Goal: Answer question/provide support

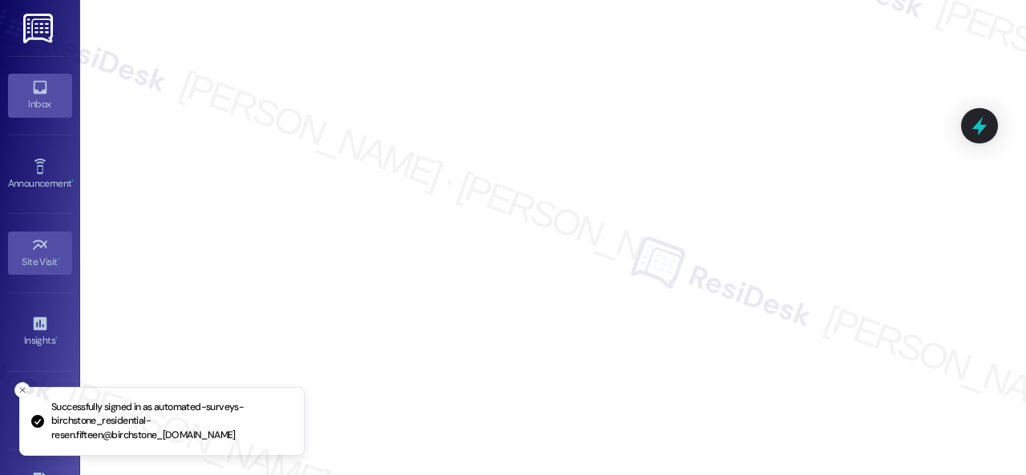
click at [49, 92] on link "Inbox" at bounding box center [40, 95] width 64 height 43
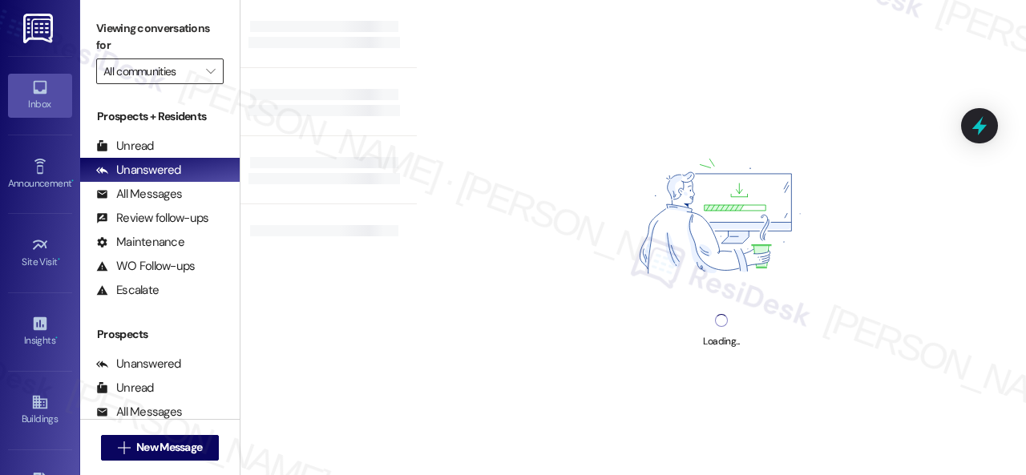
click at [191, 67] on input "All communities" at bounding box center [150, 72] width 95 height 26
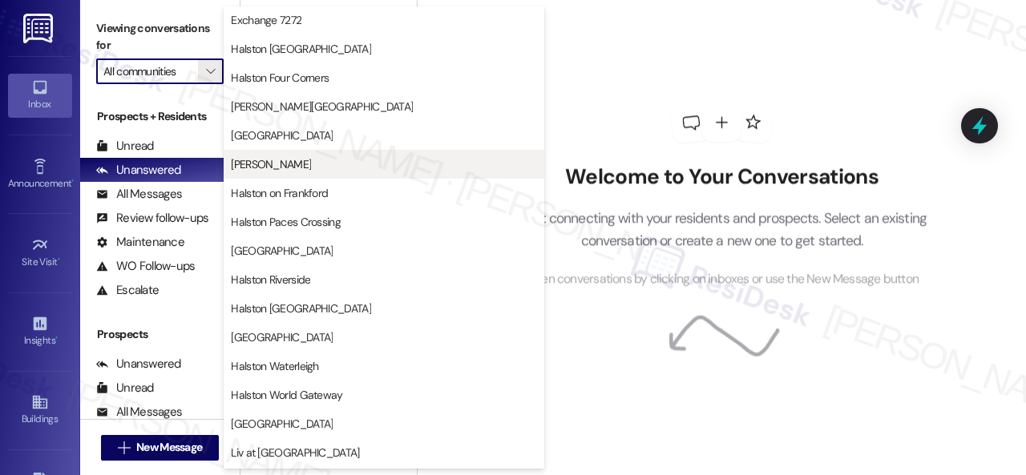
scroll to position [481, 0]
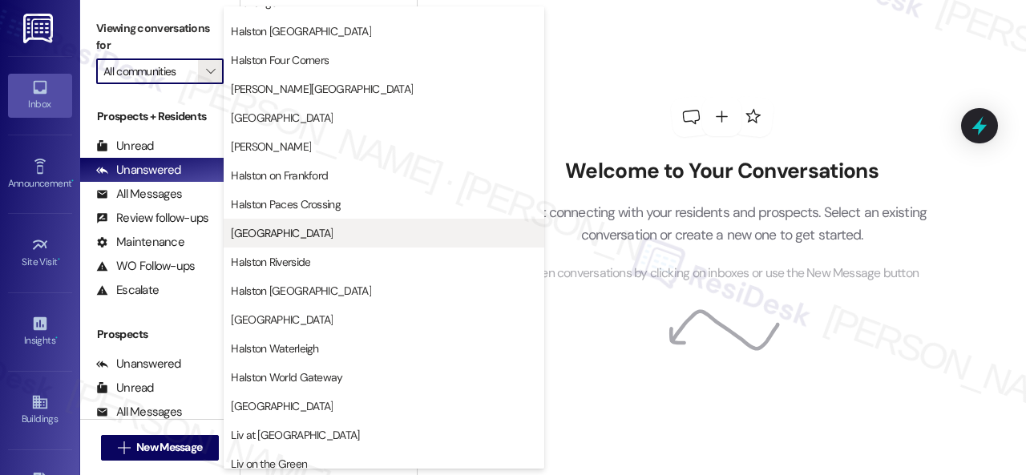
click at [277, 222] on button "[GEOGRAPHIC_DATA]" at bounding box center [384, 233] width 321 height 29
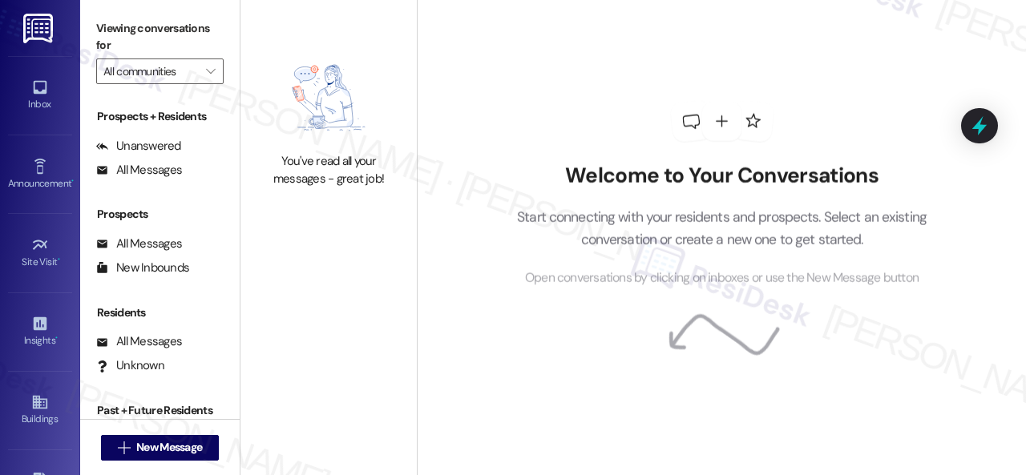
type input "[GEOGRAPHIC_DATA]"
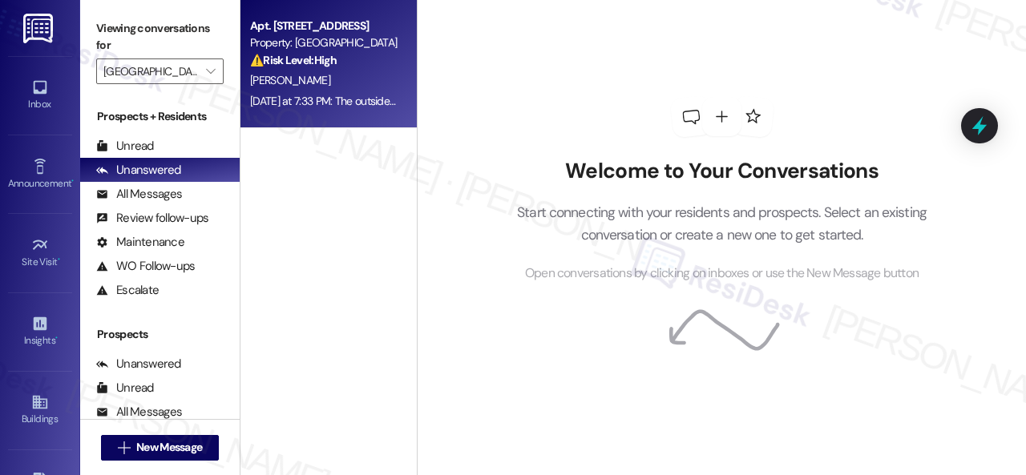
click at [349, 89] on div "[PERSON_NAME]" at bounding box center [323, 81] width 151 height 20
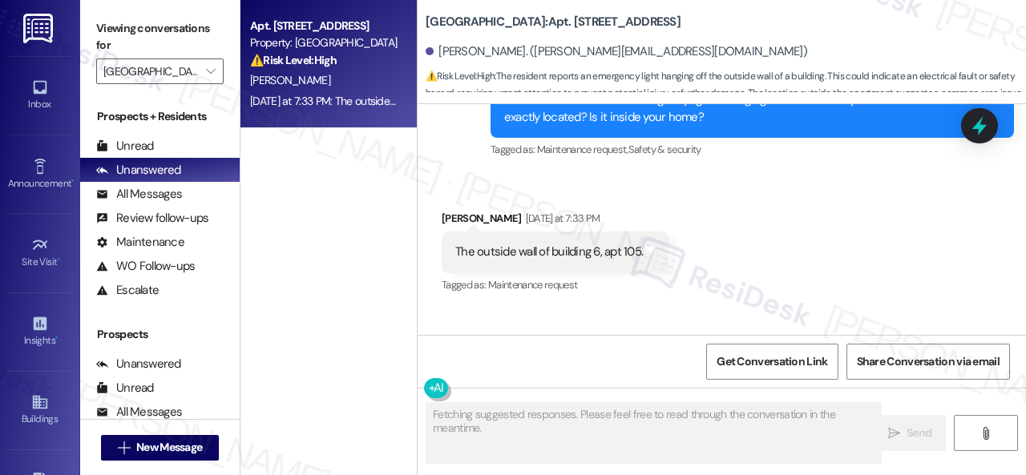
scroll to position [25268, 0]
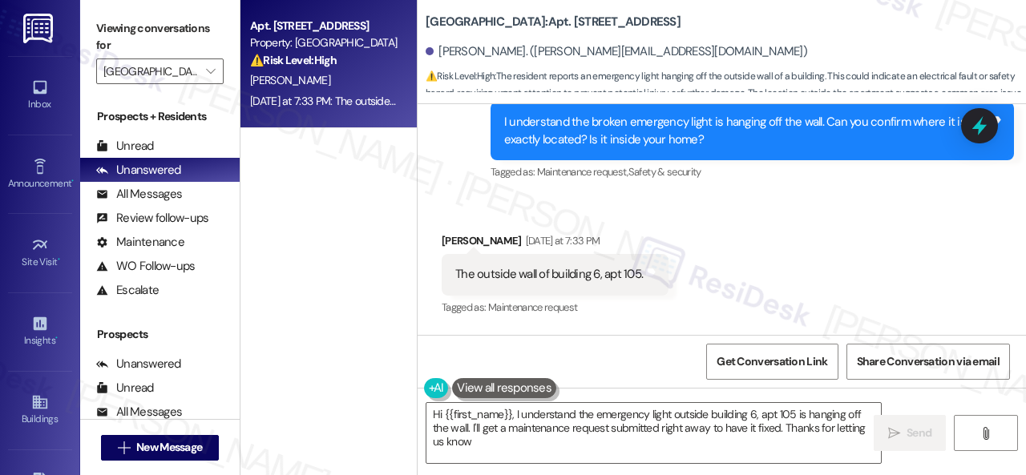
type textarea "Hi {{first_name}}, I understand the emergency light outside building 6, apt 105…"
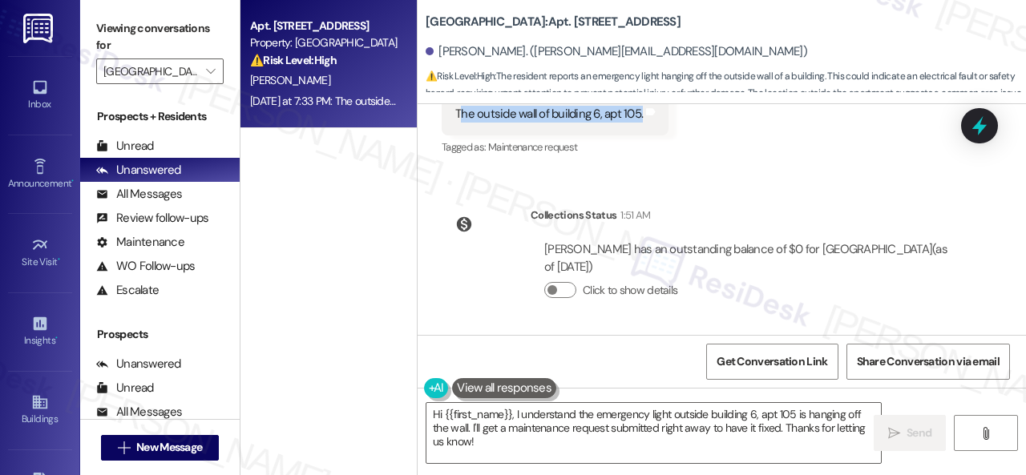
drag, startPoint x: 459, startPoint y: 192, endPoint x: 641, endPoint y: 192, distance: 181.9
click at [641, 123] on div "The outside wall of building 6, apt 105." at bounding box center [549, 114] width 188 height 17
copy div "he outside wall of building 6, apt 105."
click at [804, 171] on div "Received via SMS [PERSON_NAME] [DATE] at 7:33 PM The outside wall of building 6…" at bounding box center [722, 103] width 608 height 135
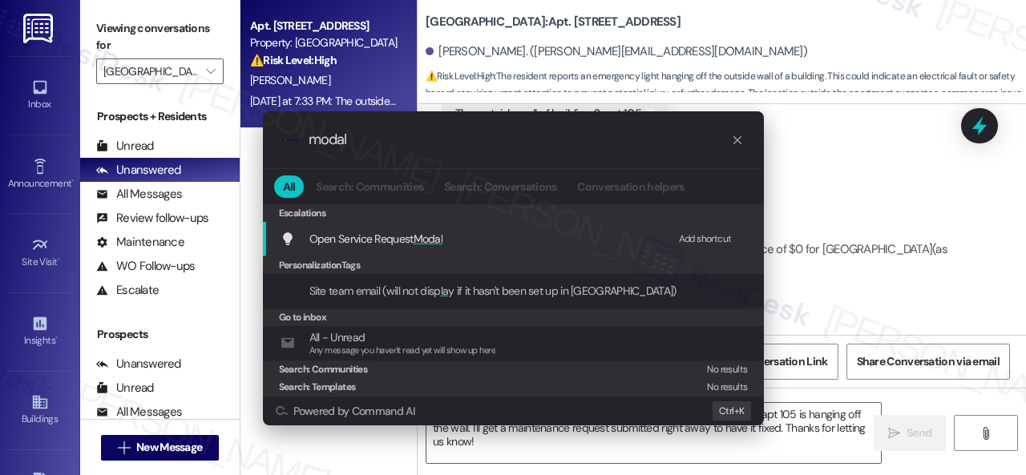
click at [691, 239] on div "Add shortcut" at bounding box center [705, 239] width 53 height 17
drag, startPoint x: 368, startPoint y: 140, endPoint x: 172, endPoint y: 128, distance: 195.9
click at [225, 142] on div ".cls-1{fill:#0a055f;}.cls-2{fill:#0cc4c4;} resideskLogoBlueOrange modal All Sea…" at bounding box center [513, 237] width 1026 height 475
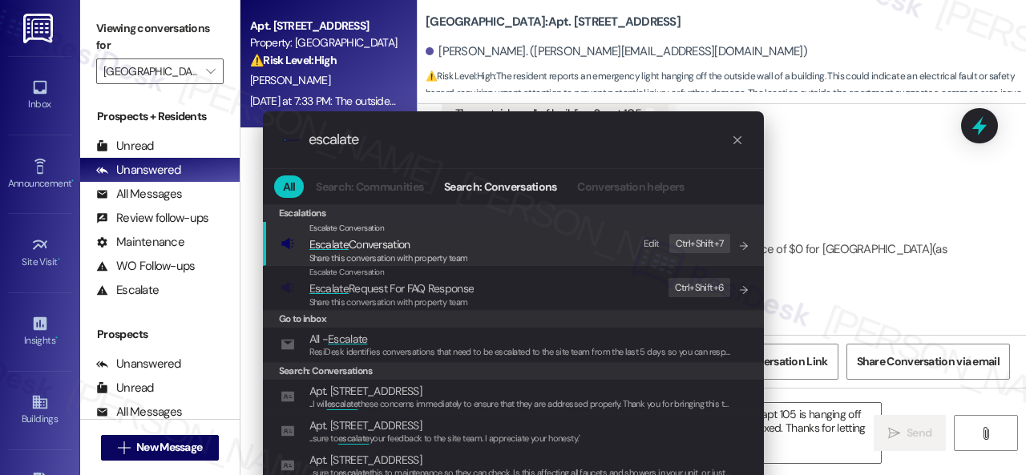
type input "escalate"
click at [654, 244] on div "Edit" at bounding box center [652, 244] width 16 height 17
click at [398, 248] on span "Escalate Conversation" at bounding box center [359, 244] width 101 height 14
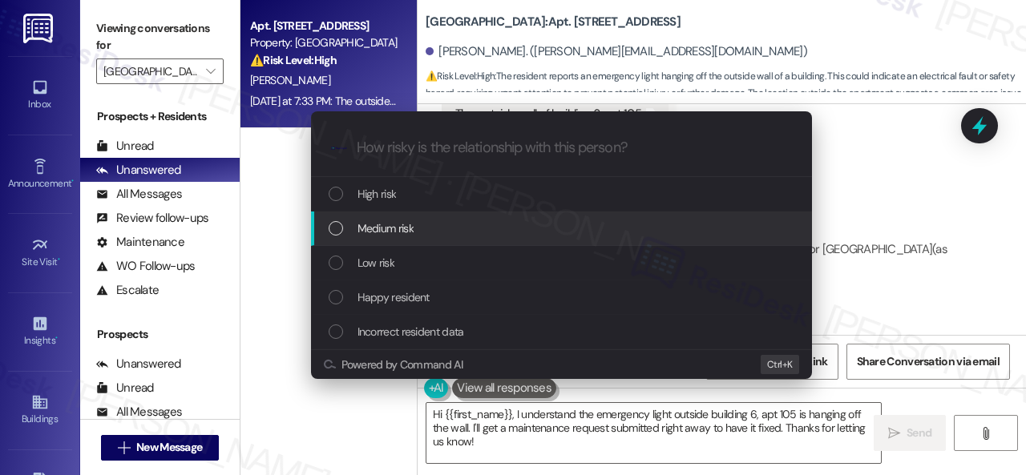
click at [386, 226] on span "Medium risk" at bounding box center [385, 229] width 56 height 18
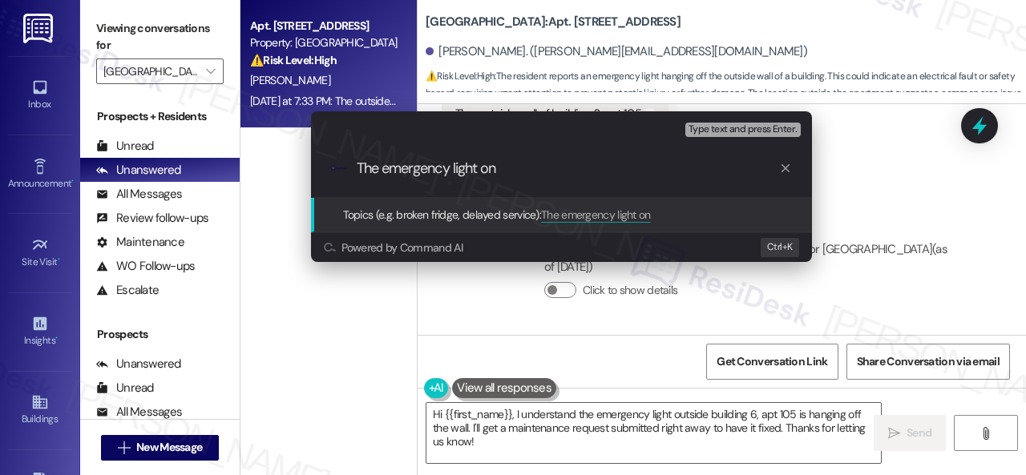
paste input "he outside wall of building 6, apt 105."
click at [500, 167] on input "The emergency light on he outside wall of building 6, apt 105." at bounding box center [568, 168] width 422 height 17
click at [503, 167] on input "The emergency light on he outside wall of building 6, apt 105." at bounding box center [568, 168] width 422 height 17
click at [723, 171] on input "The emergency light on the outside wall of building 6, apt 105." at bounding box center [568, 168] width 422 height 17
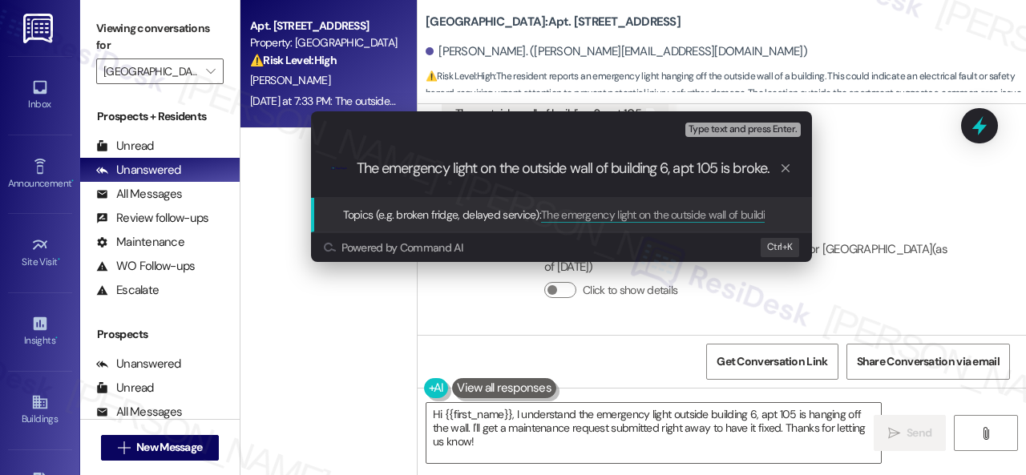
type input "The emergency light on the outside wall of building 6, apt 105 is broken."
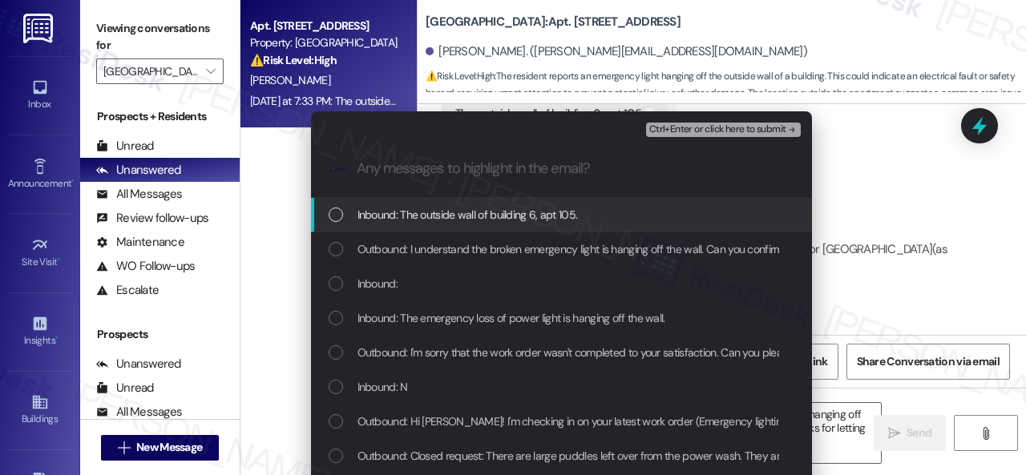
scroll to position [0, 0]
click at [457, 219] on span "Inbound: The outside wall of building 6, apt 105." at bounding box center [467, 215] width 220 height 18
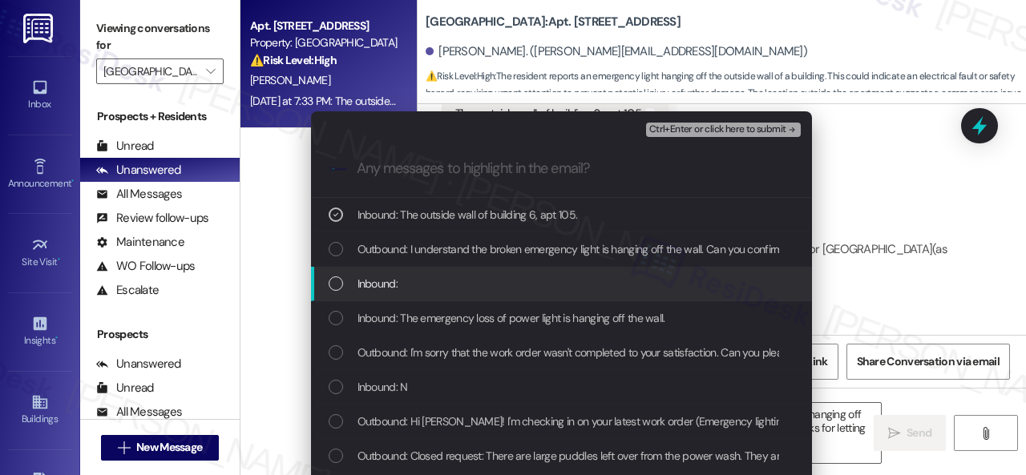
click at [381, 288] on span "Inbound:" at bounding box center [377, 284] width 40 height 18
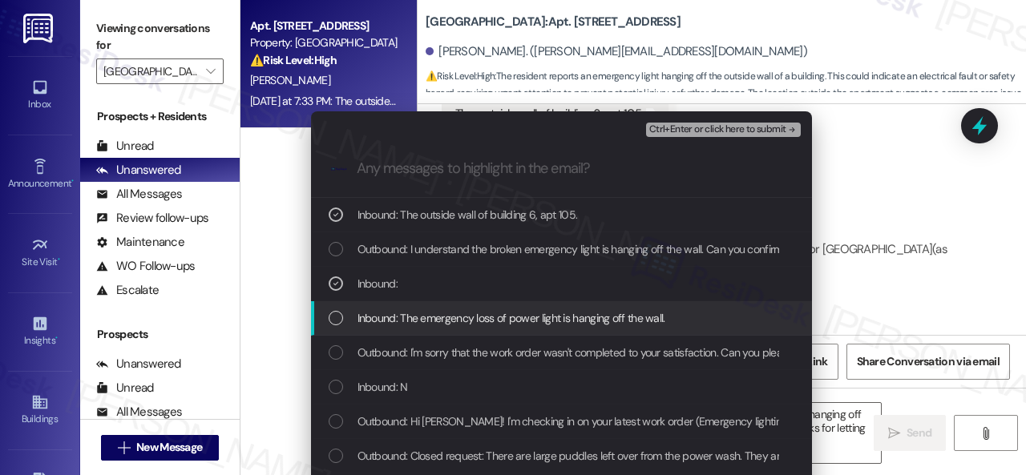
click at [430, 318] on span "Inbound: The emergency loss of power light is hanging off the wall." at bounding box center [511, 318] width 308 height 18
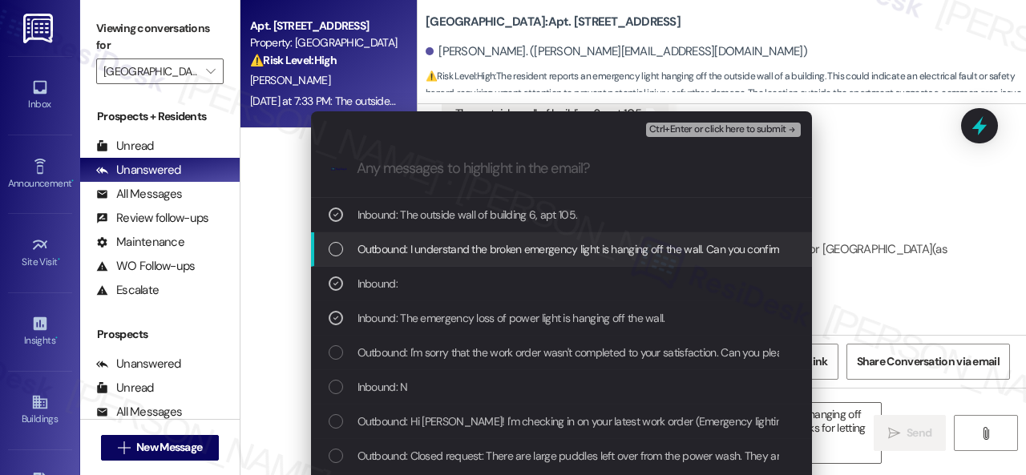
click at [685, 124] on span "Ctrl+Enter or click here to submit" at bounding box center [717, 129] width 137 height 11
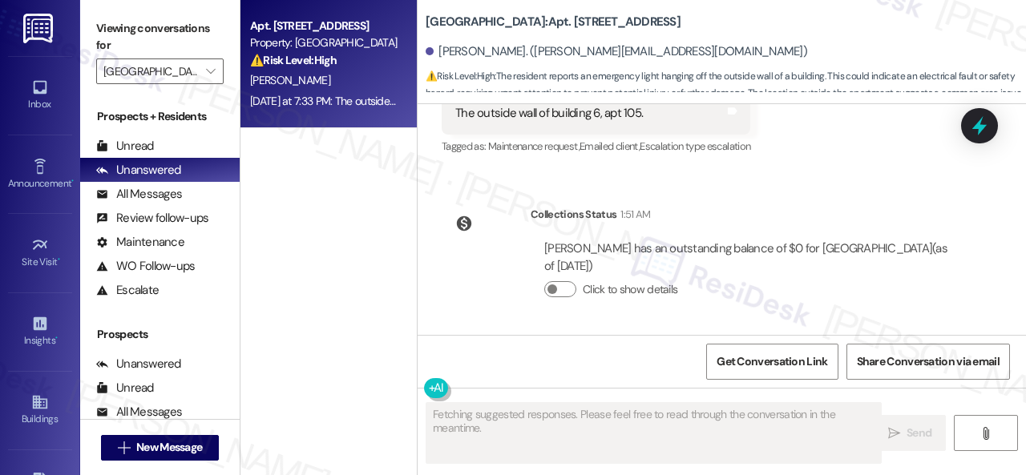
scroll to position [25343, 0]
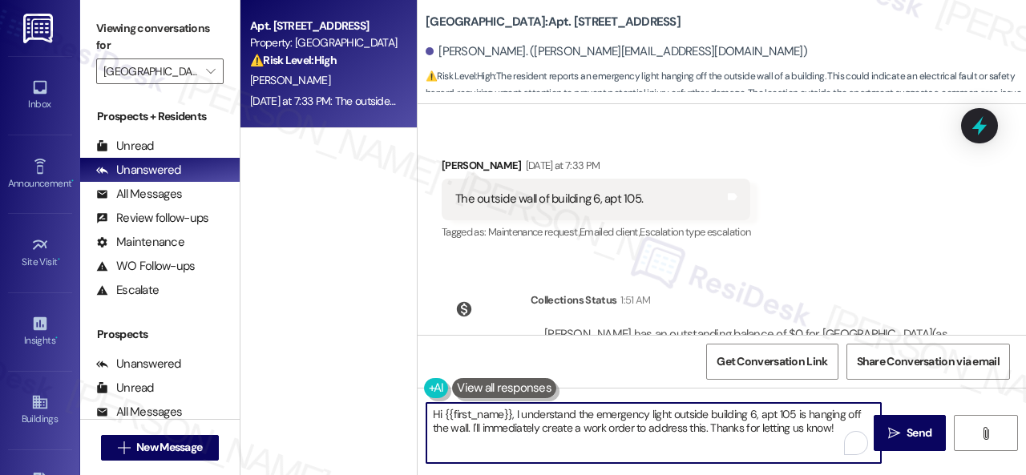
drag, startPoint x: 709, startPoint y: 426, endPoint x: 379, endPoint y: 359, distance: 336.8
click at [381, 359] on div "Apt. 108, 006 [GEOGRAPHIC_DATA] Property: [GEOGRAPHIC_DATA] Central ⚠️ Risk Lev…" at bounding box center [632, 237] width 785 height 475
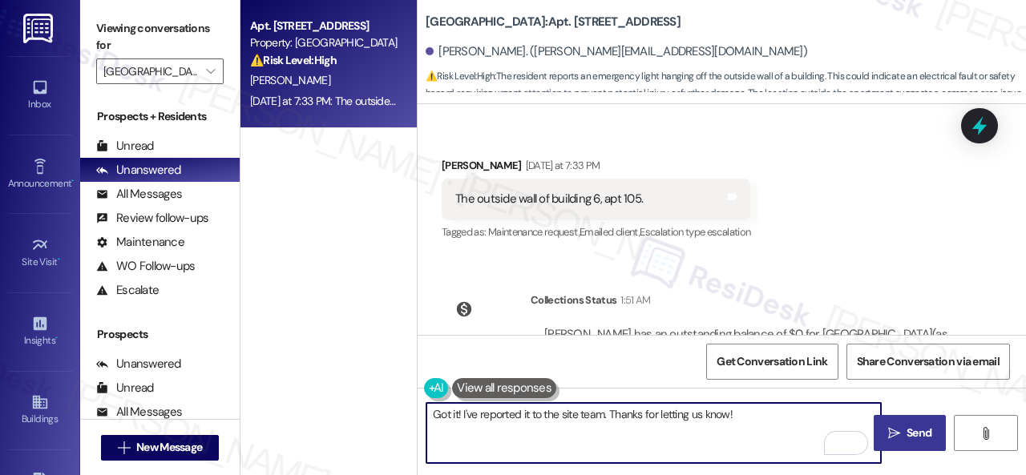
type textarea "Got it! I've reported it to the site team. Thanks for letting us know!"
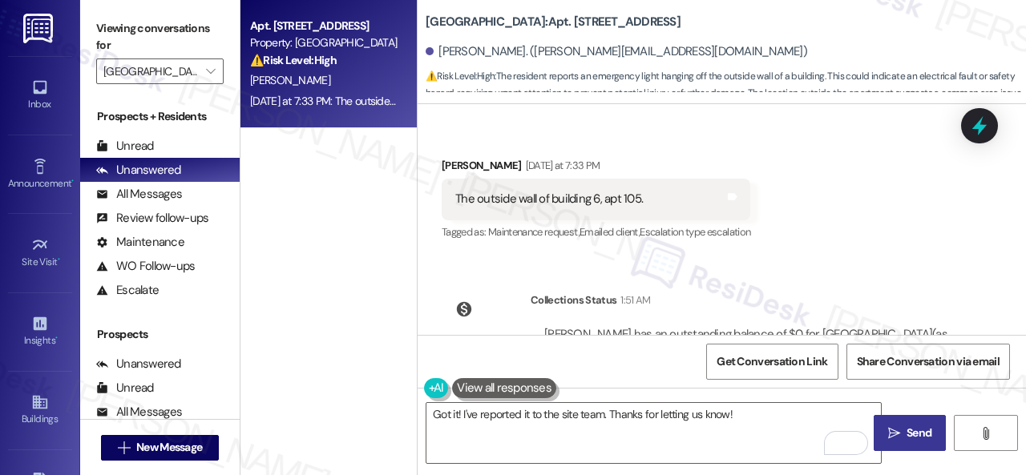
click at [892, 429] on icon "" at bounding box center [894, 433] width 12 height 13
